Goal: Information Seeking & Learning: Learn about a topic

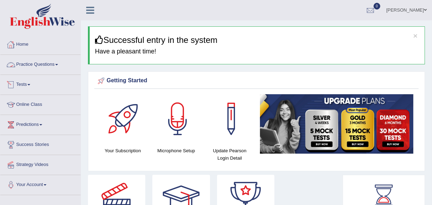
click at [49, 63] on link "Practice Questions" at bounding box center [40, 64] width 80 height 18
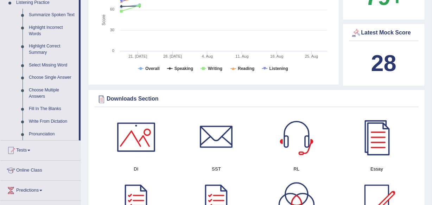
scroll to position [320, 0]
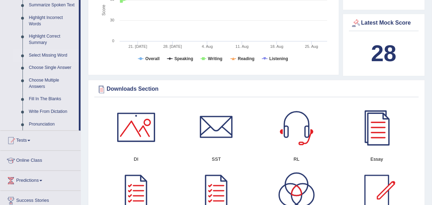
click at [57, 55] on link "Select Missing Word" at bounding box center [52, 55] width 53 height 13
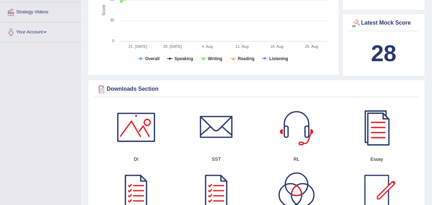
scroll to position [98, 0]
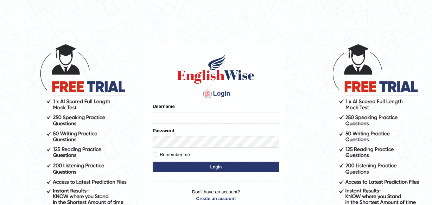
type input "Leena49"
click at [201, 168] on button "Login" at bounding box center [216, 167] width 127 height 11
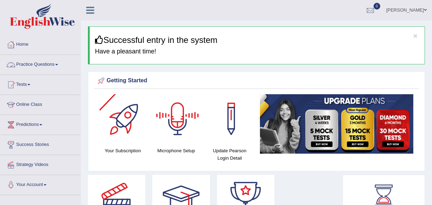
click at [47, 61] on link "Practice Questions" at bounding box center [40, 64] width 80 height 18
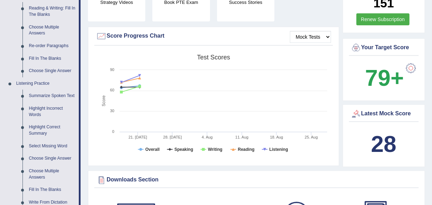
scroll to position [256, 0]
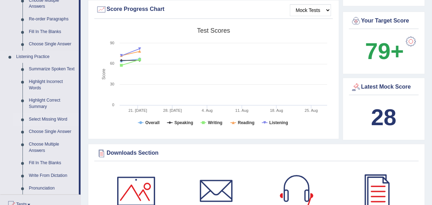
click at [47, 120] on link "Select Missing Word" at bounding box center [52, 119] width 53 height 13
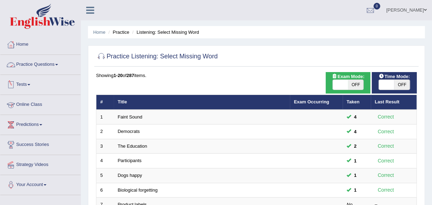
click at [33, 65] on link "Practice Questions" at bounding box center [40, 64] width 80 height 18
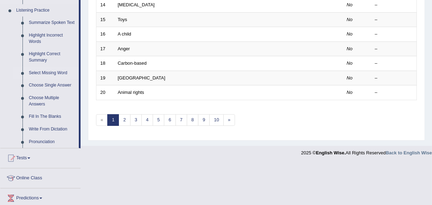
scroll to position [320, 0]
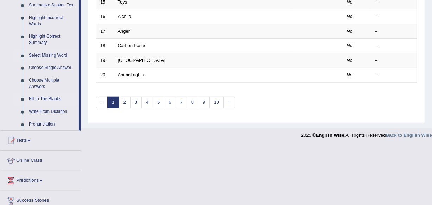
click at [45, 99] on link "Fill In The Blanks" at bounding box center [52, 99] width 53 height 13
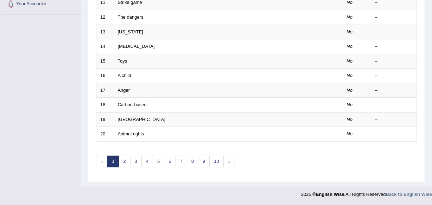
scroll to position [151, 0]
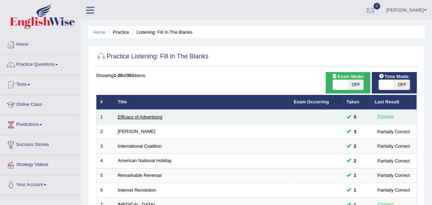
click at [133, 116] on link "Efficacy of Advertising" at bounding box center [140, 116] width 45 height 5
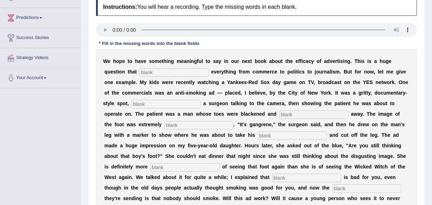
scroll to position [96, 0]
